Goal: Task Accomplishment & Management: Use online tool/utility

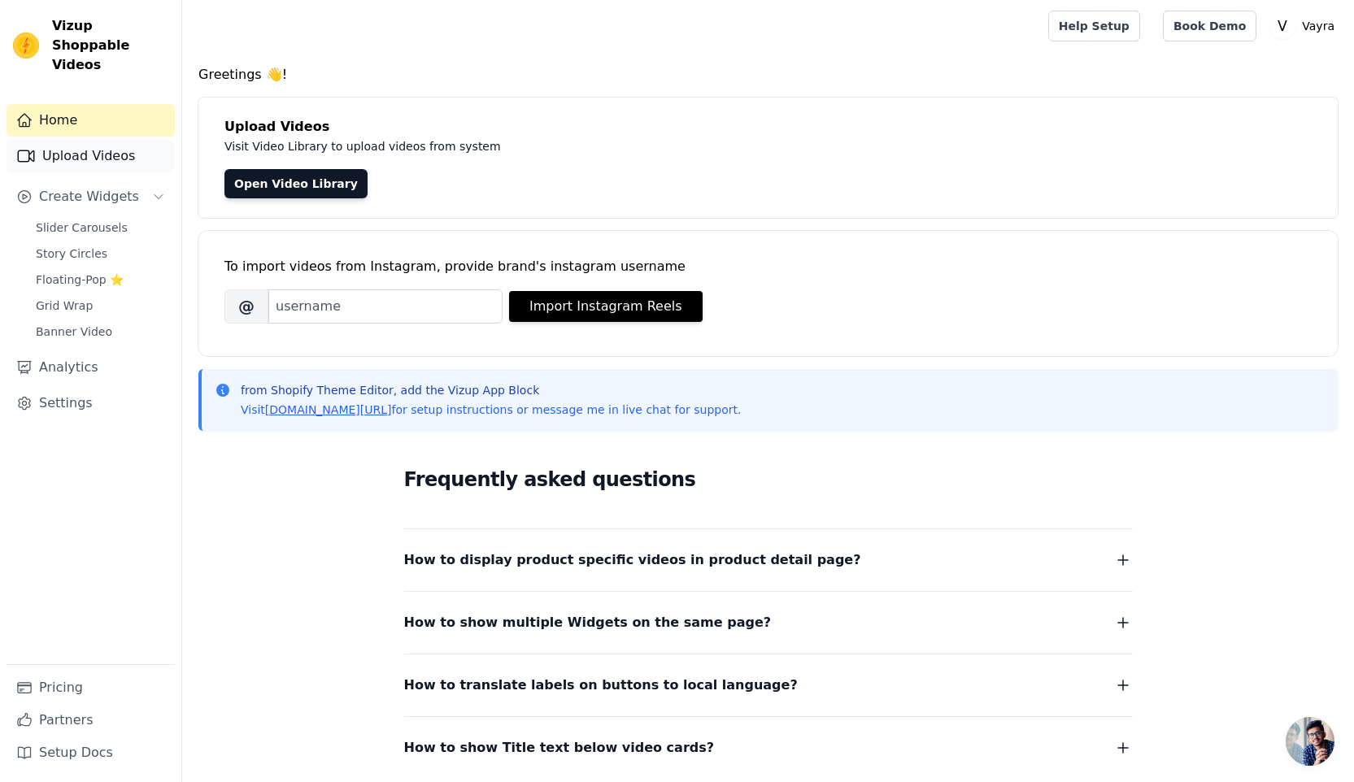
click at [77, 140] on link "Upload Videos" at bounding box center [91, 156] width 168 height 33
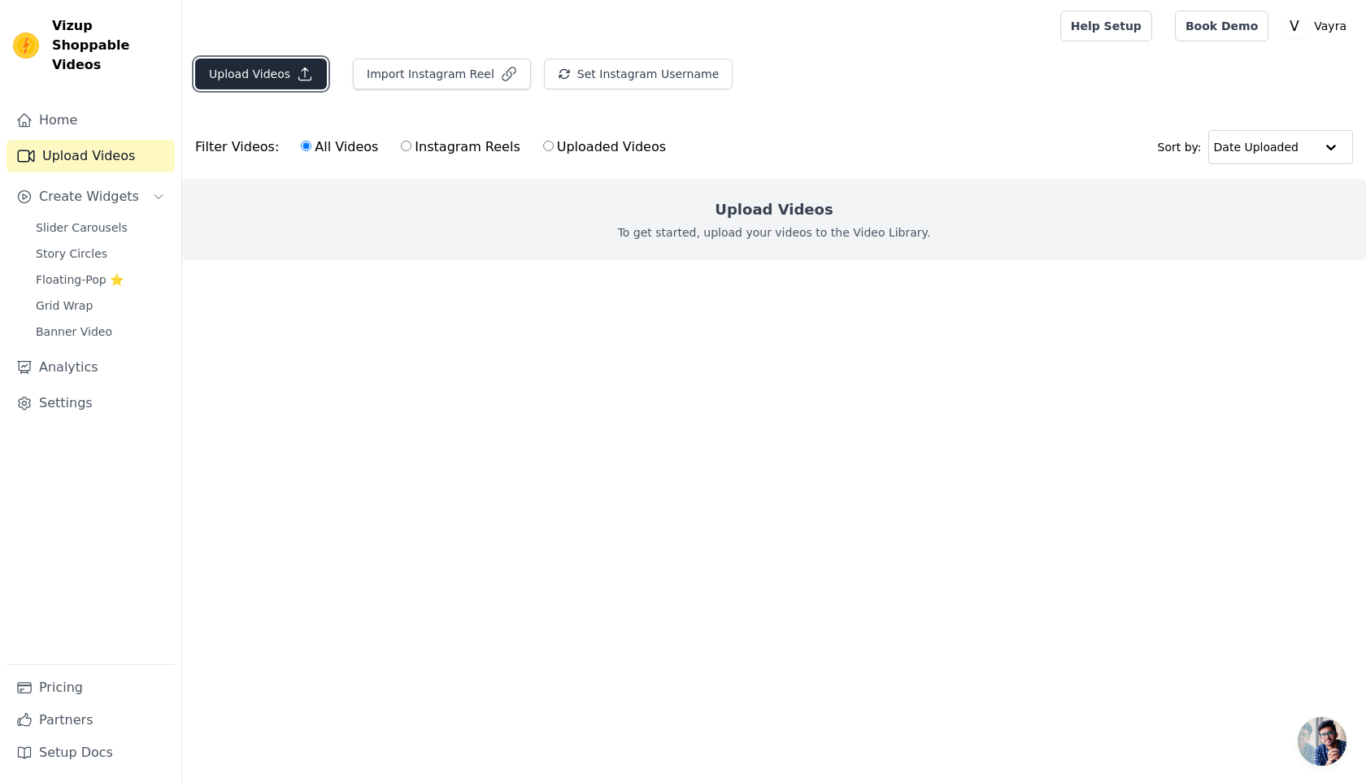
click at [259, 68] on button "Upload Videos" at bounding box center [261, 74] width 132 height 31
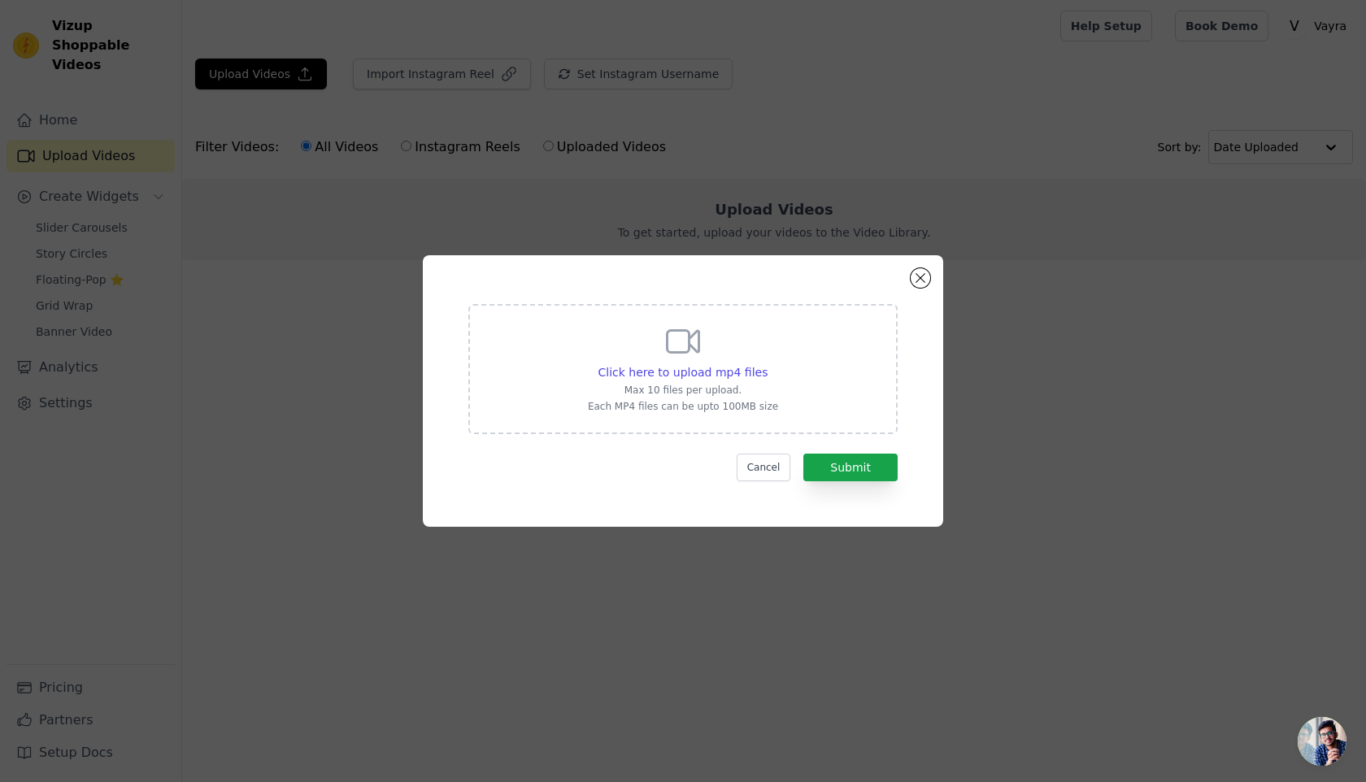
click at [661, 358] on div "Click here to upload mp4 files Max 10 files per upload. Each MP4 files can be u…" at bounding box center [683, 367] width 190 height 91
click at [767, 363] on input "Click here to upload mp4 files Max 10 files per upload. Each MP4 files can be u…" at bounding box center [767, 363] width 1 height 1
type input "C:\fakepath\02fe26f014664782a89d7accb347a3bb.HD-1080p-3.3Mbps-48861866.mp4"
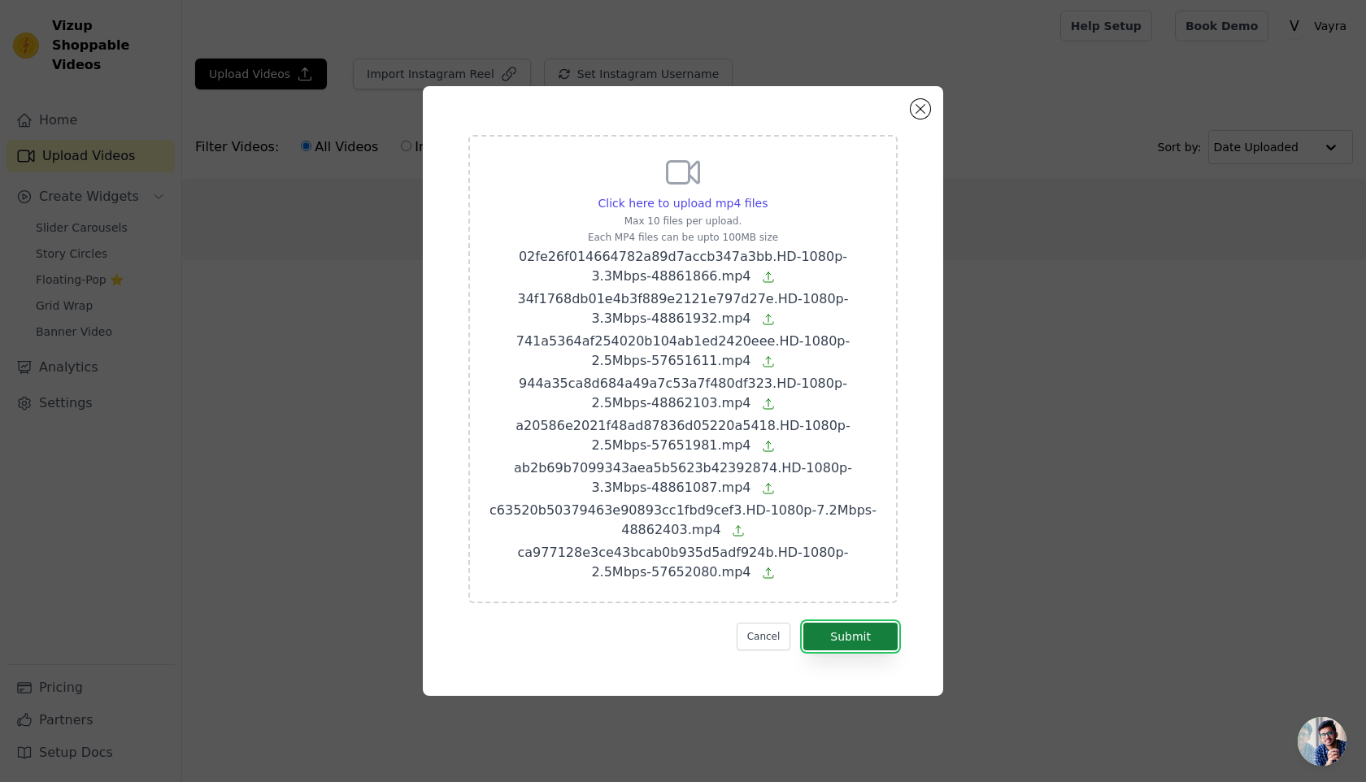
click at [850, 646] on button "Submit" at bounding box center [850, 637] width 94 height 28
